Goal: Information Seeking & Learning: Learn about a topic

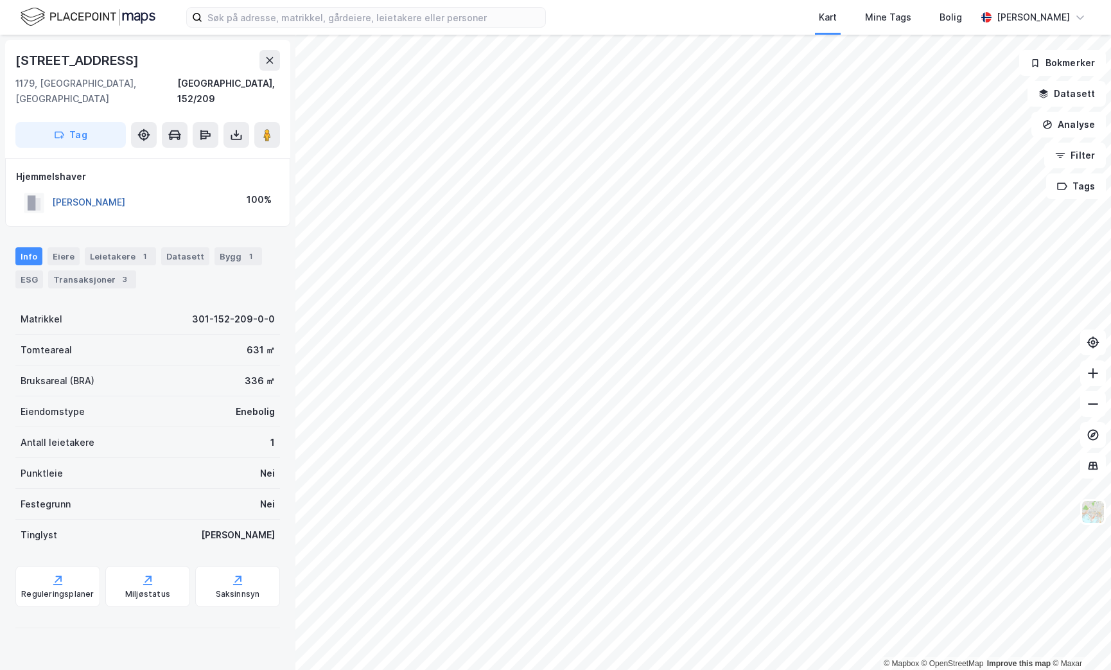
click at [0, 0] on button "[PERSON_NAME]" at bounding box center [0, 0] width 0 height 0
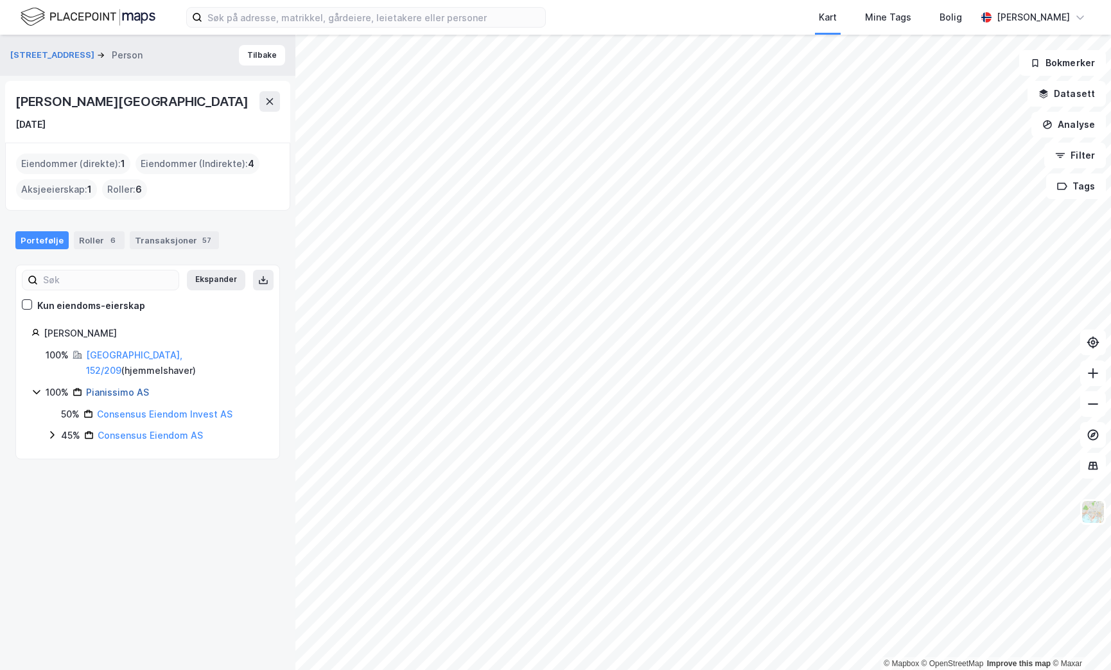
click at [124, 386] on link "Pianissimo AS" at bounding box center [117, 391] width 63 height 11
